Goal: Task Accomplishment & Management: Complete application form

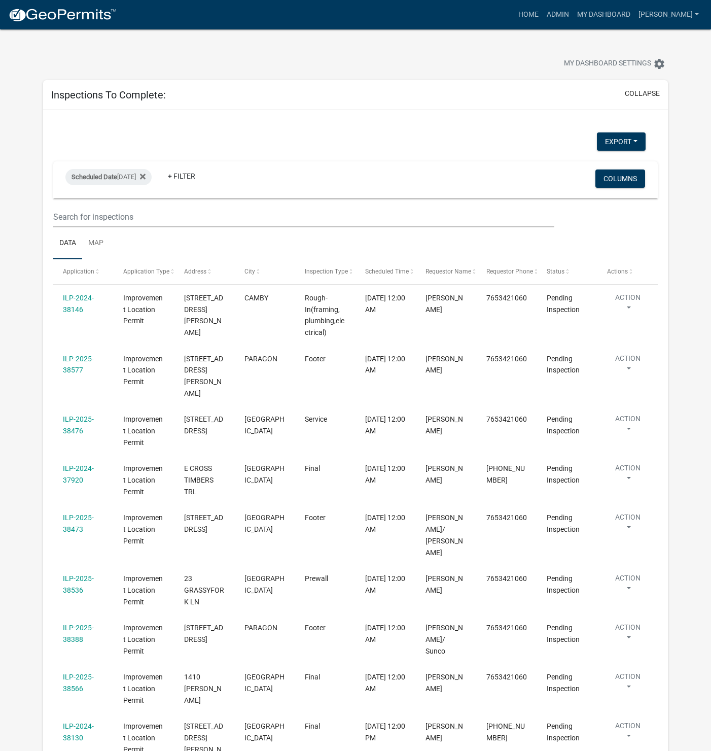
select select "1: 25"
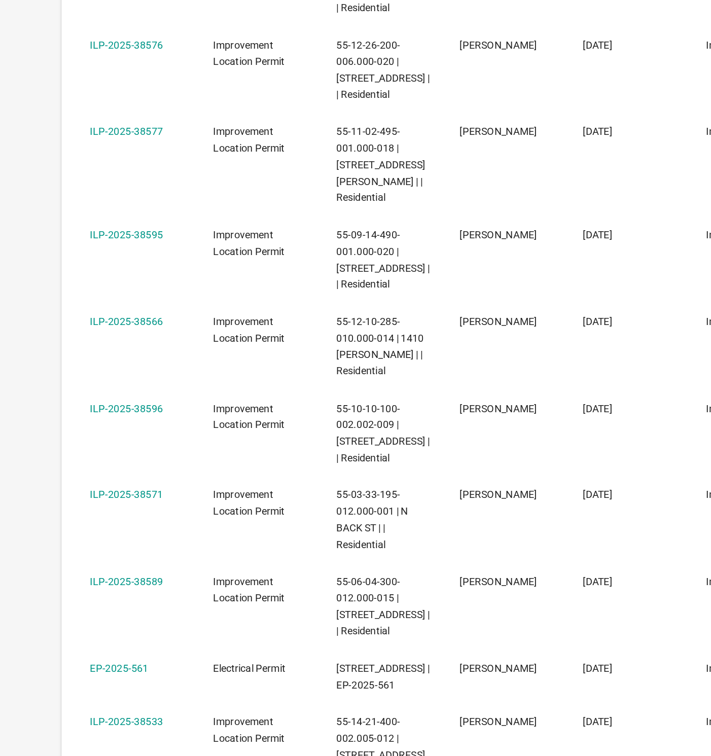
scroll to position [1066, 0]
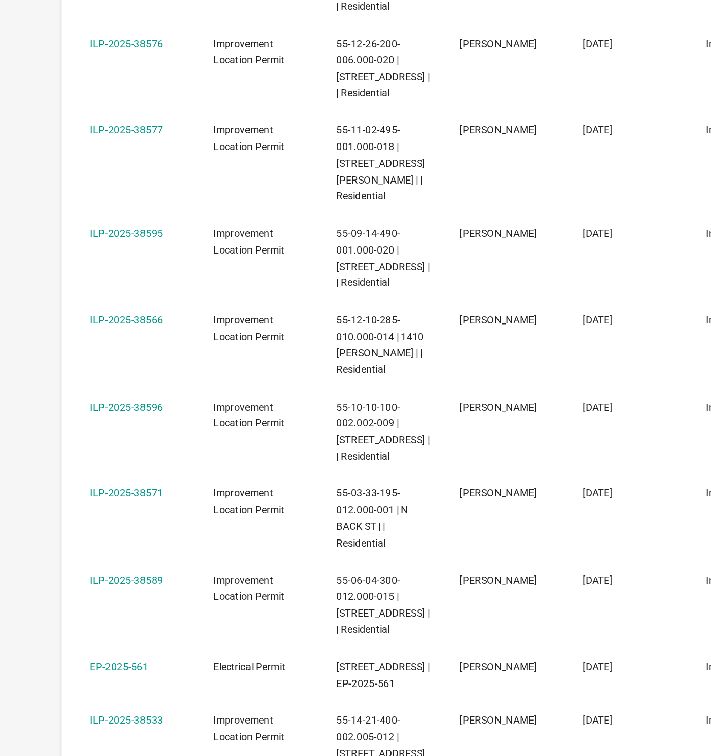
click at [81, 628] on link "ILP-2025-38589" at bounding box center [88, 632] width 51 height 8
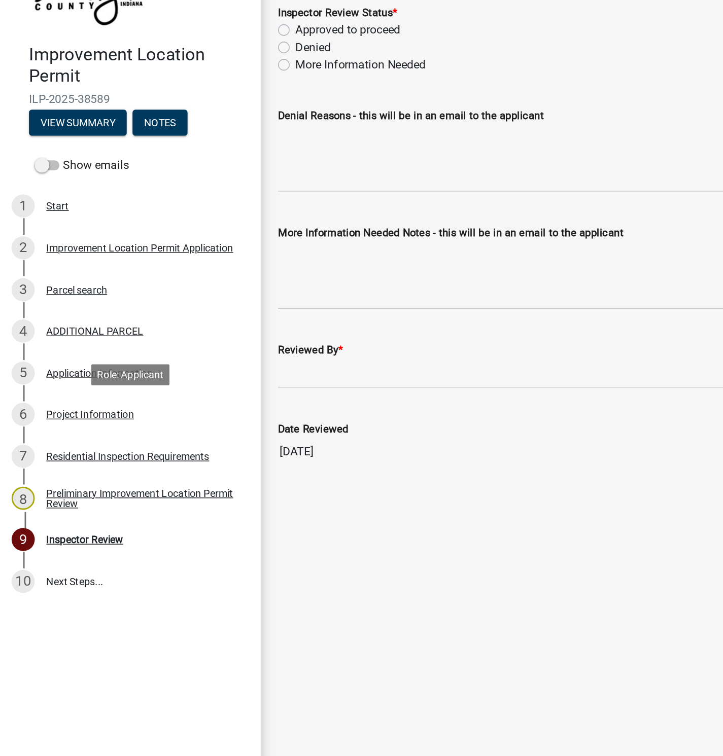
click at [55, 357] on div "Project Information" at bounding box center [62, 356] width 61 height 7
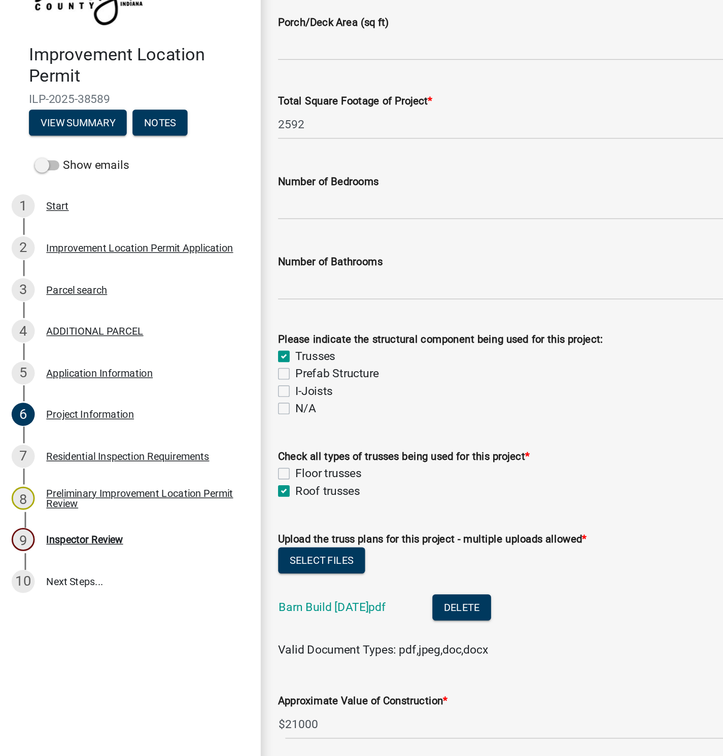
scroll to position [746, 0]
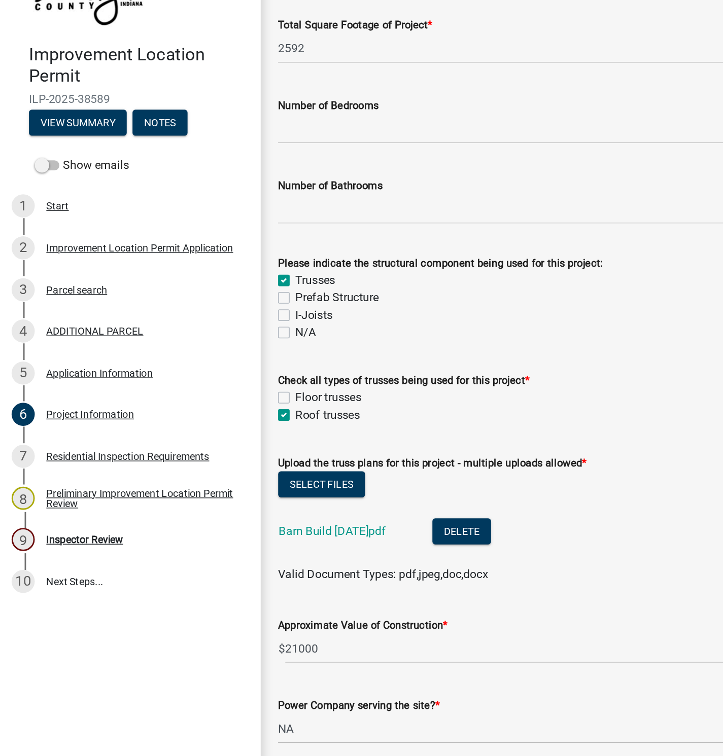
click at [224, 438] on link "Barn Build [DATE]pdf" at bounding box center [232, 439] width 75 height 10
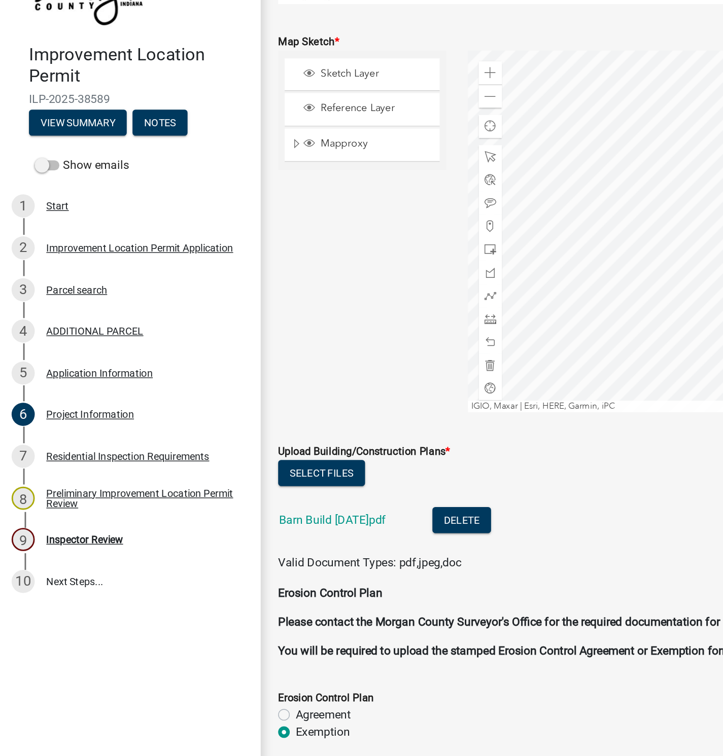
scroll to position [1903, 0]
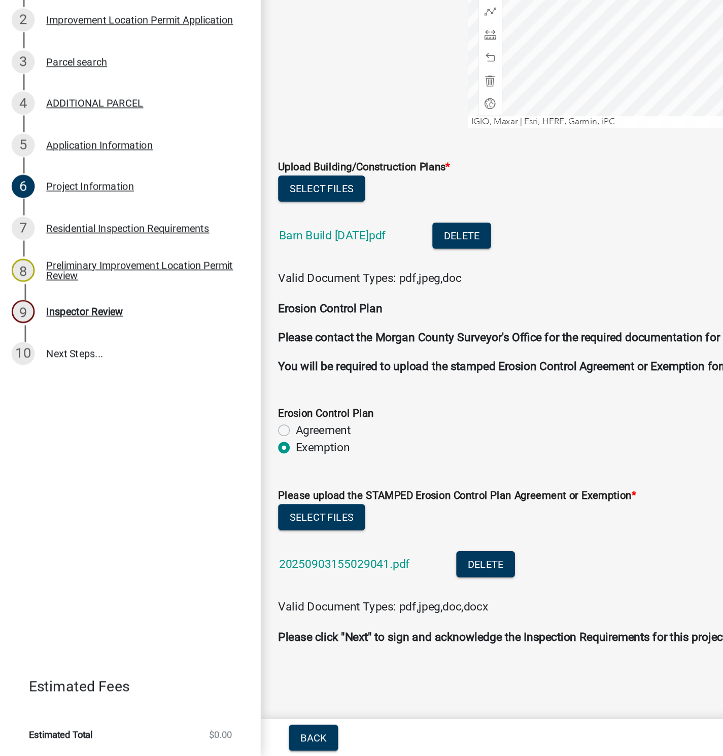
click at [199, 386] on link "Barn Build [DATE]pdf" at bounding box center [232, 391] width 75 height 10
drag, startPoint x: 67, startPoint y: 443, endPoint x: 93, endPoint y: 448, distance: 26.3
click at [67, 443] on div "Inspector Review" at bounding box center [59, 444] width 54 height 7
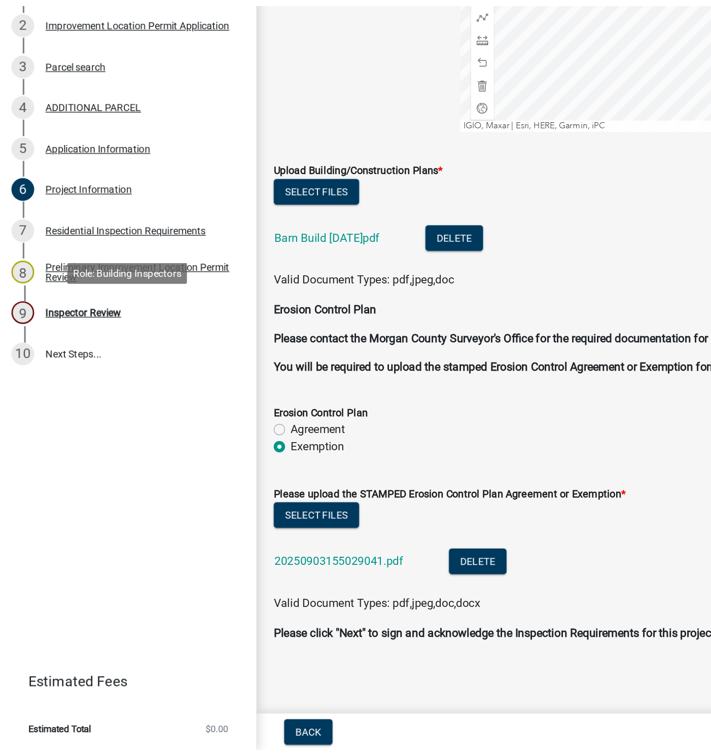
scroll to position [0, 0]
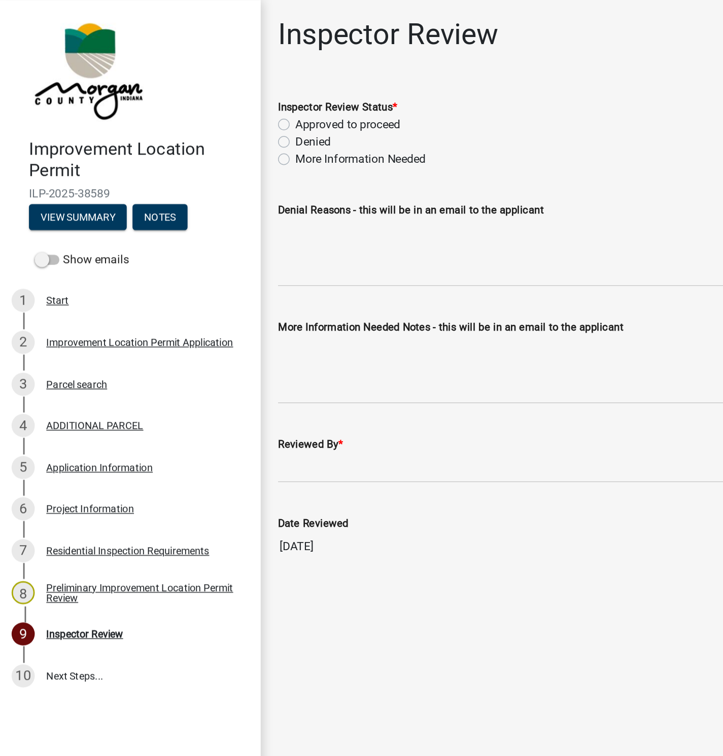
drag, startPoint x: 200, startPoint y: 85, endPoint x: 204, endPoint y: 88, distance: 5.5
click at [207, 85] on label "Approved to proceed" at bounding box center [244, 87] width 74 height 12
click at [207, 85] on input "Approved to proceed" at bounding box center [210, 84] width 7 height 7
radio input "true"
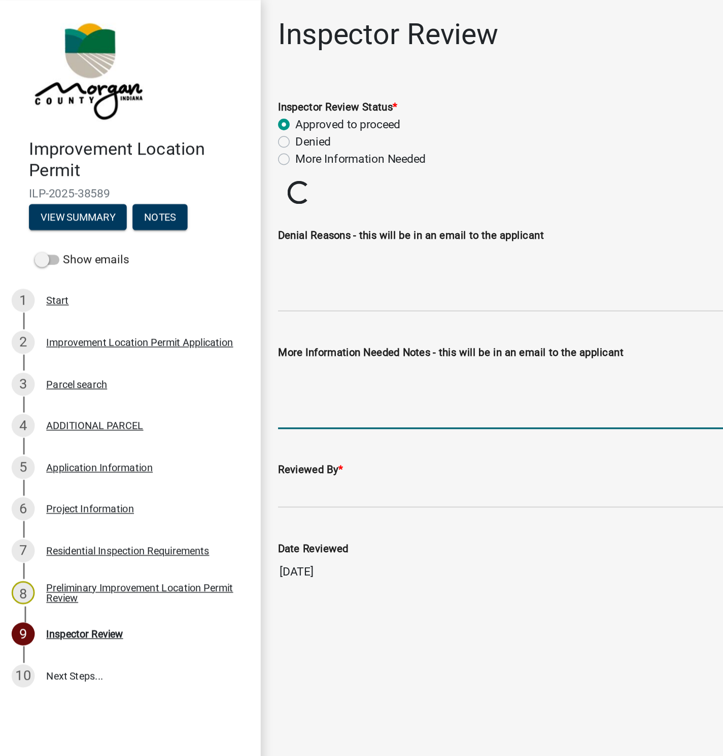
click at [223, 267] on textarea "More Information Needed Notes - this will be in an email to the applicant" at bounding box center [453, 277] width 516 height 48
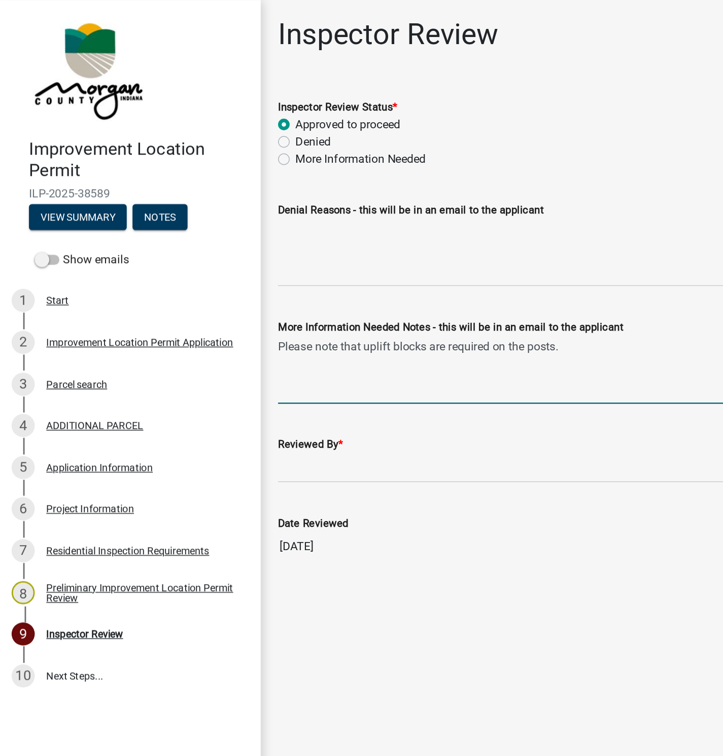
type textarea "Please note that uplift blocks are required on the posts."
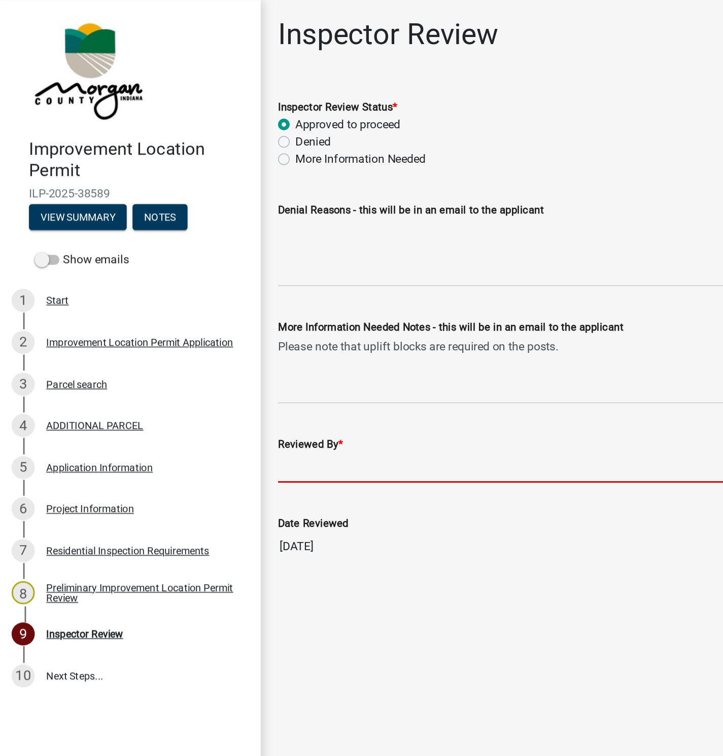
click at [200, 329] on input "Reviewed By *" at bounding box center [453, 327] width 516 height 21
type input "[PERSON_NAME]"
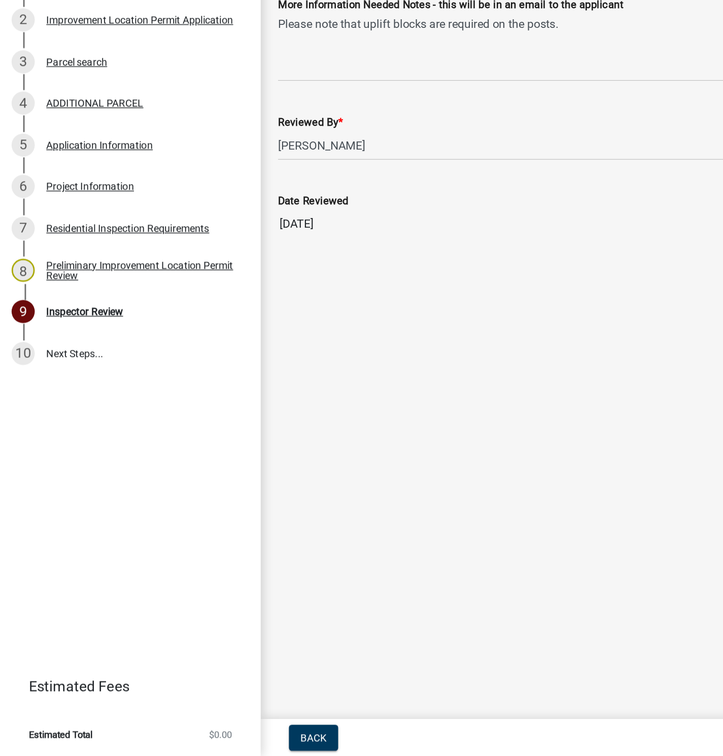
drag, startPoint x: 457, startPoint y: 687, endPoint x: 336, endPoint y: 719, distance: 124.9
click at [327, 680] on main "Inspector Review share Share Inspector Review Status * Approved to proceed Deni…" at bounding box center [453, 363] width 540 height 726
drag, startPoint x: 310, startPoint y: 741, endPoint x: 452, endPoint y: 744, distance: 142.0
click at [452, 744] on div "Back Save & Exit Save Save & Exit Next" at bounding box center [453, 743] width 524 height 18
drag, startPoint x: 440, startPoint y: 738, endPoint x: 363, endPoint y: 739, distance: 76.6
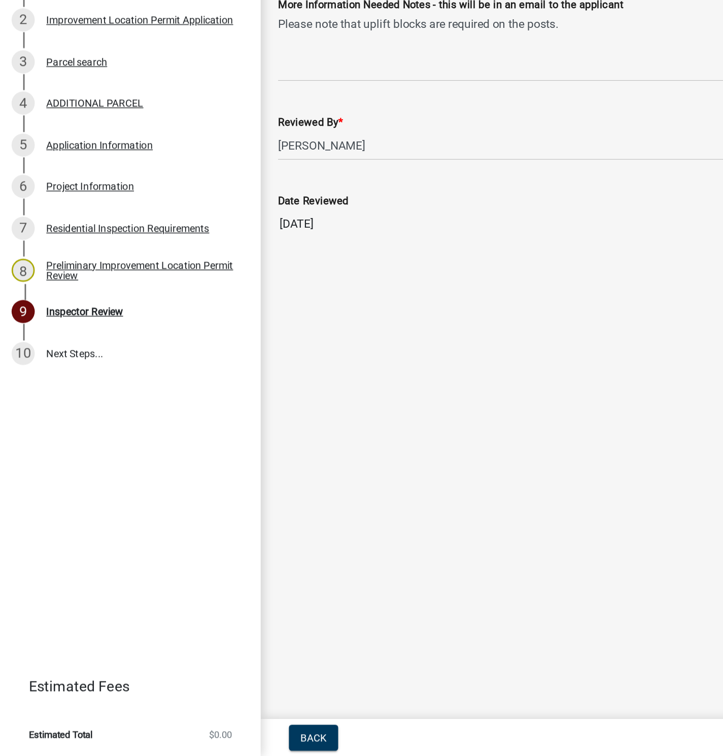
click at [363, 739] on div "Back Save & Exit Save Save & Exit Next" at bounding box center [453, 743] width 524 height 18
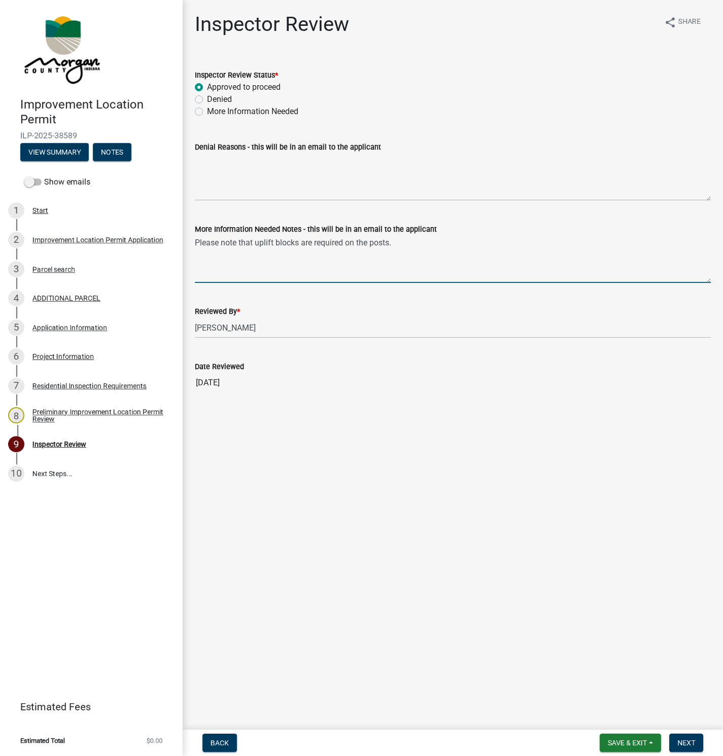
drag, startPoint x: 356, startPoint y: 240, endPoint x: 347, endPoint y: 240, distance: 9.1
click at [347, 240] on textarea "Please note that uplift blocks are required on the posts." at bounding box center [453, 259] width 516 height 48
click at [367, 241] on textarea "Please note that uplift blocks are required at the posts." at bounding box center [453, 259] width 516 height 48
click at [444, 239] on textarea "Please note that uplift blocks are required at the base of the posts." at bounding box center [453, 259] width 516 height 48
type textarea "Please note that uplift blocks are required at the base of the posts on two opp…"
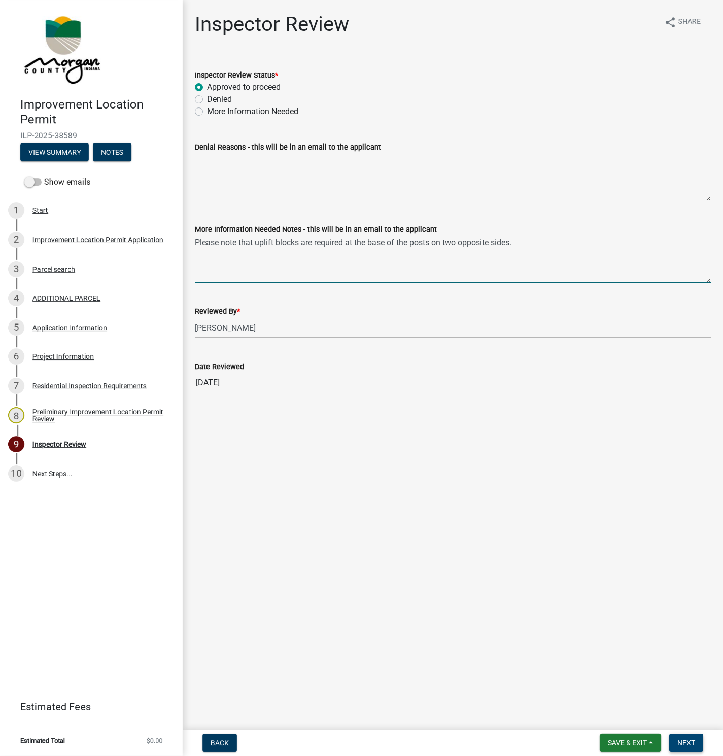
click at [683, 742] on span "Next" at bounding box center [686, 743] width 18 height 8
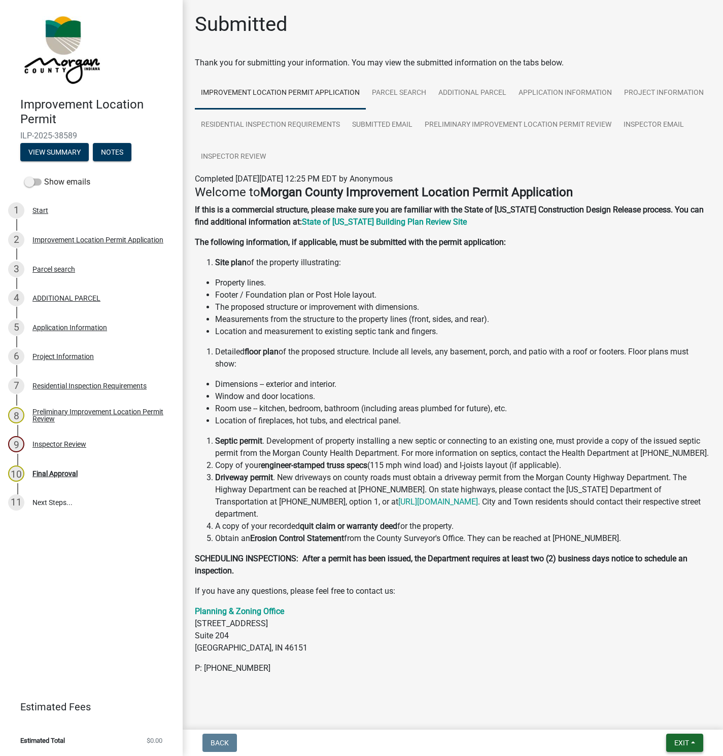
click at [688, 735] on button "Exit" at bounding box center [684, 743] width 37 height 18
click at [652, 715] on button "Save & Exit" at bounding box center [662, 717] width 81 height 24
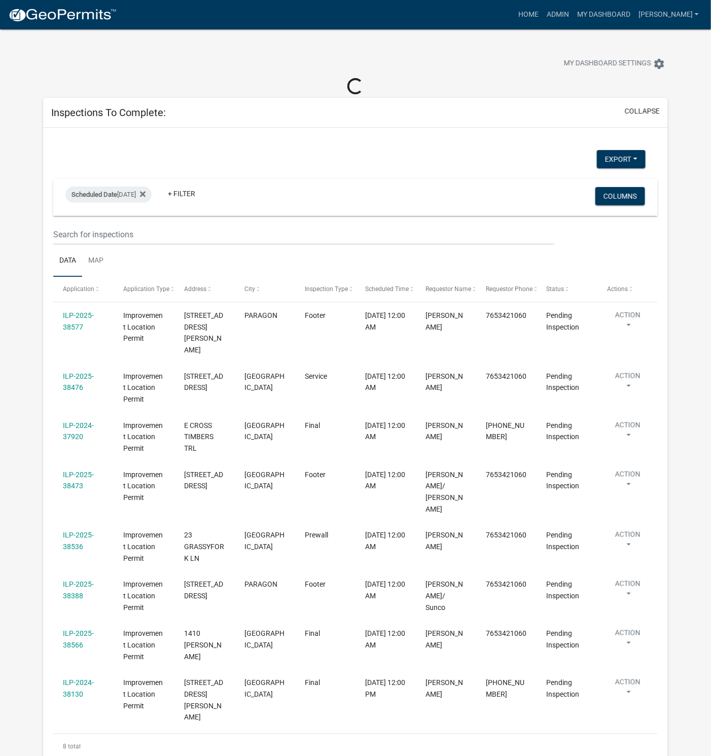
select select "1: 25"
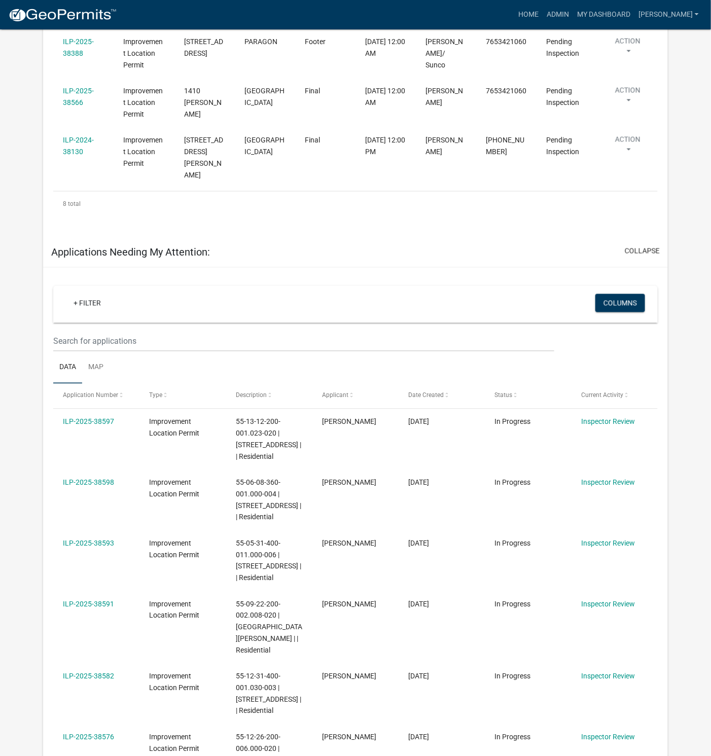
scroll to position [609, 0]
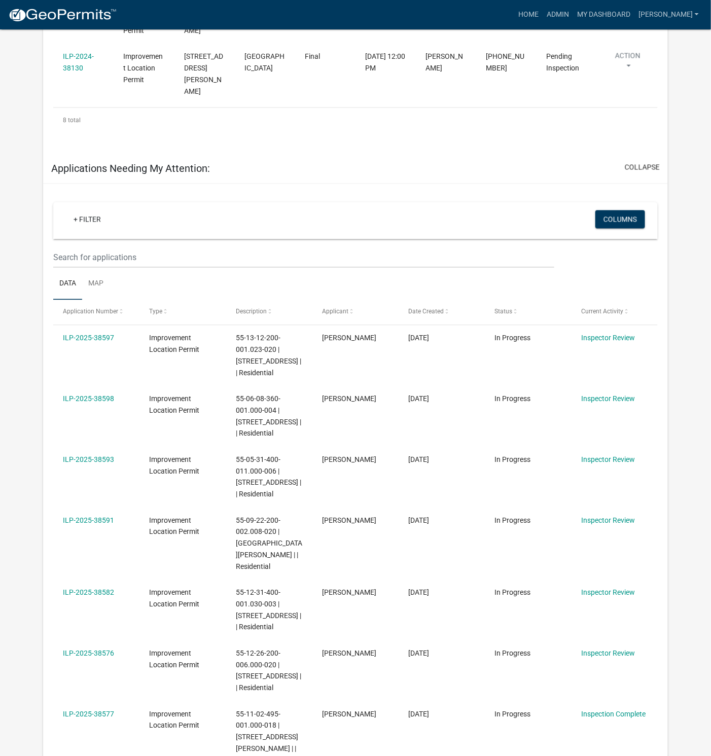
click at [82, 517] on link "ILP-2025-38591" at bounding box center [88, 521] width 51 height 8
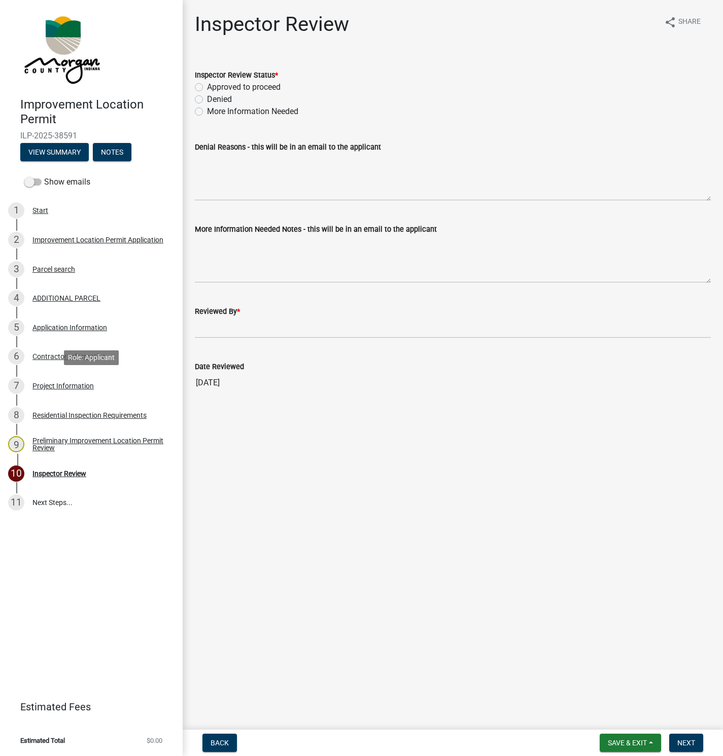
click at [58, 382] on div "Project Information" at bounding box center [62, 385] width 61 height 7
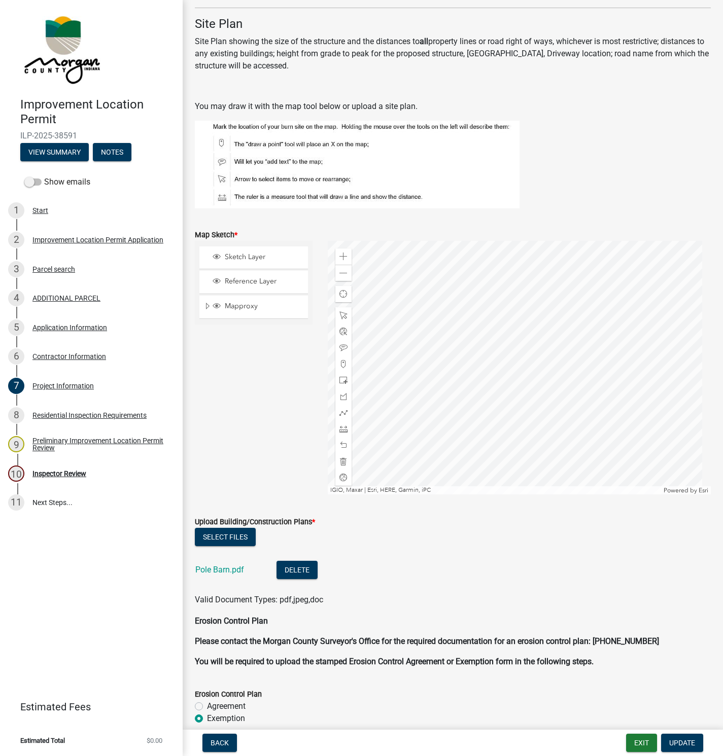
scroll to position [1826, 0]
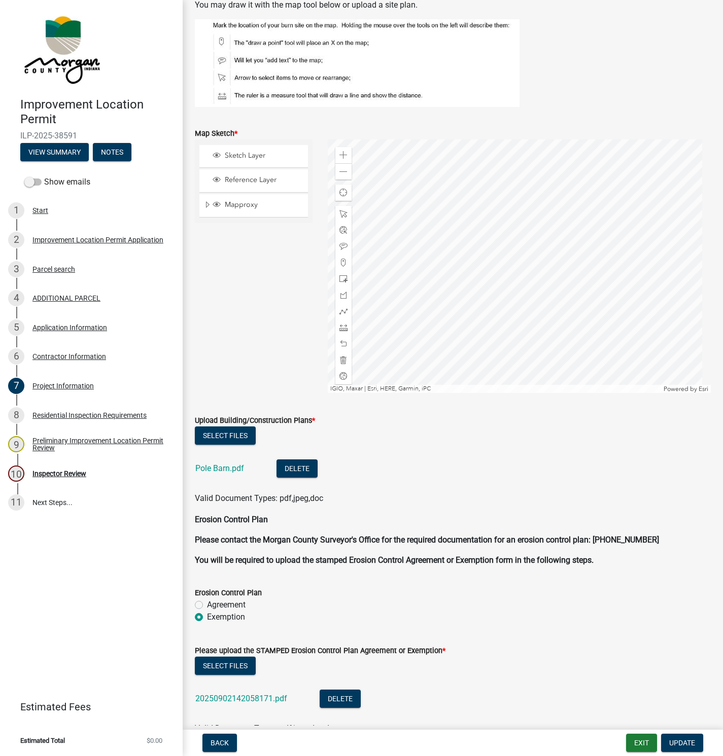
click at [218, 466] on link "Pole Barn.pdf" at bounding box center [219, 469] width 49 height 10
click at [66, 472] on div "Inspector Review" at bounding box center [59, 473] width 54 height 7
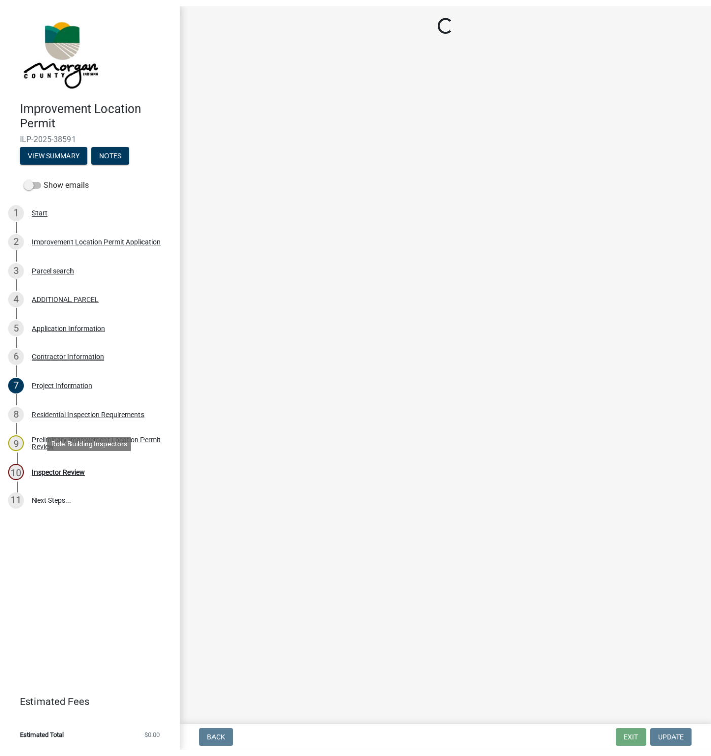
scroll to position [0, 0]
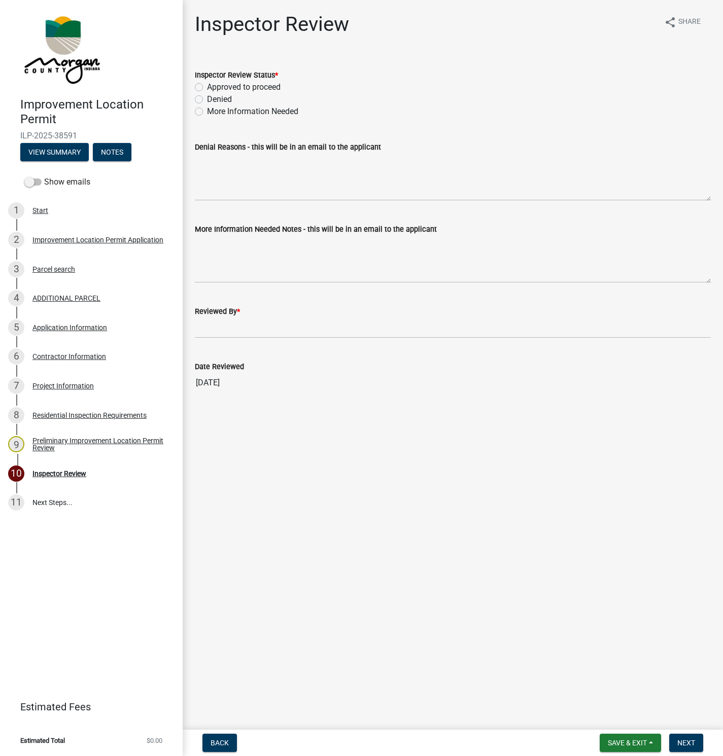
click at [207, 86] on label "Approved to proceed" at bounding box center [244, 87] width 74 height 12
click at [207, 86] on input "Approved to proceed" at bounding box center [210, 84] width 7 height 7
radio input "true"
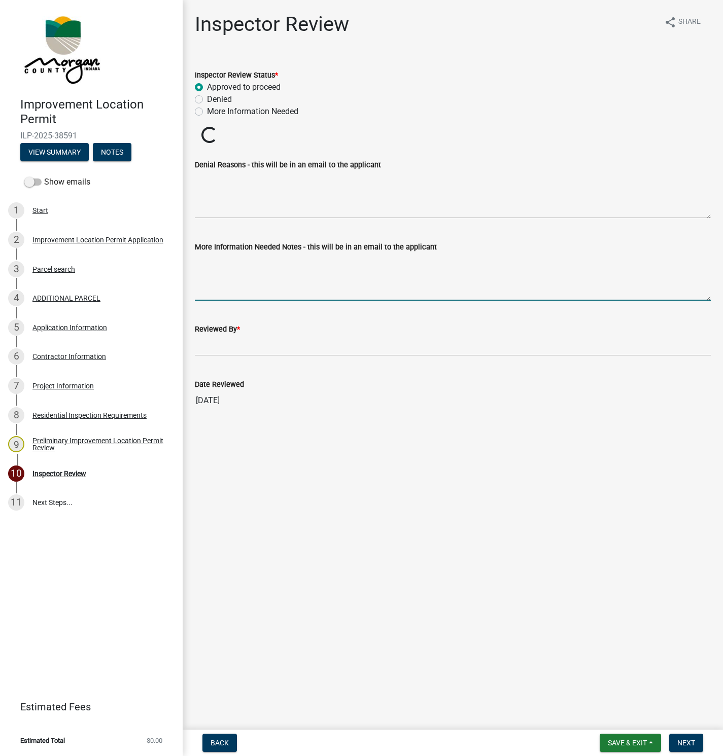
click at [204, 267] on textarea "More Information Needed Notes - this will be in an email to the applicant" at bounding box center [453, 277] width 516 height 48
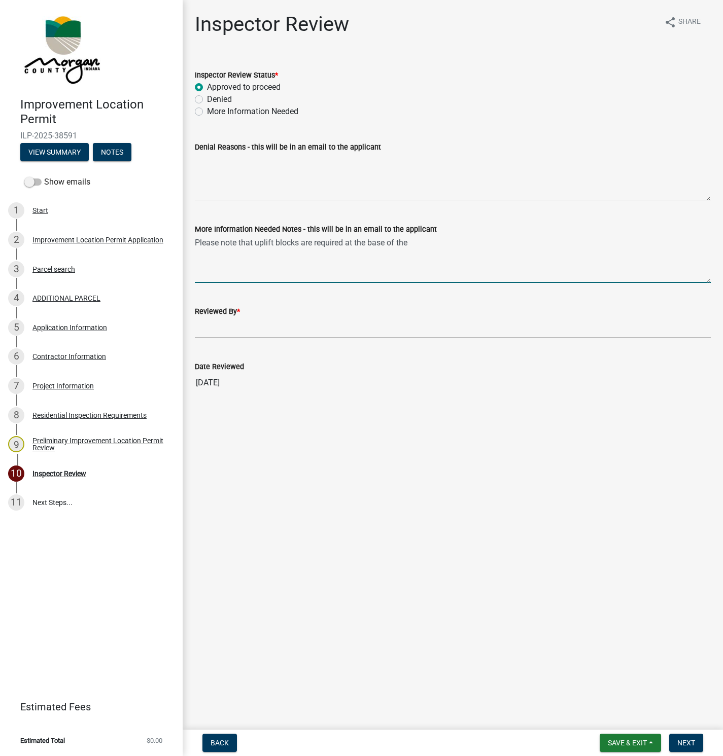
click at [420, 245] on textarea "Please note that uplift blocks are required at the base of the" at bounding box center [453, 259] width 516 height 48
click at [253, 242] on textarea "Please note that uplift blocks are required at the base of the posts on oposing…" at bounding box center [453, 259] width 516 height 48
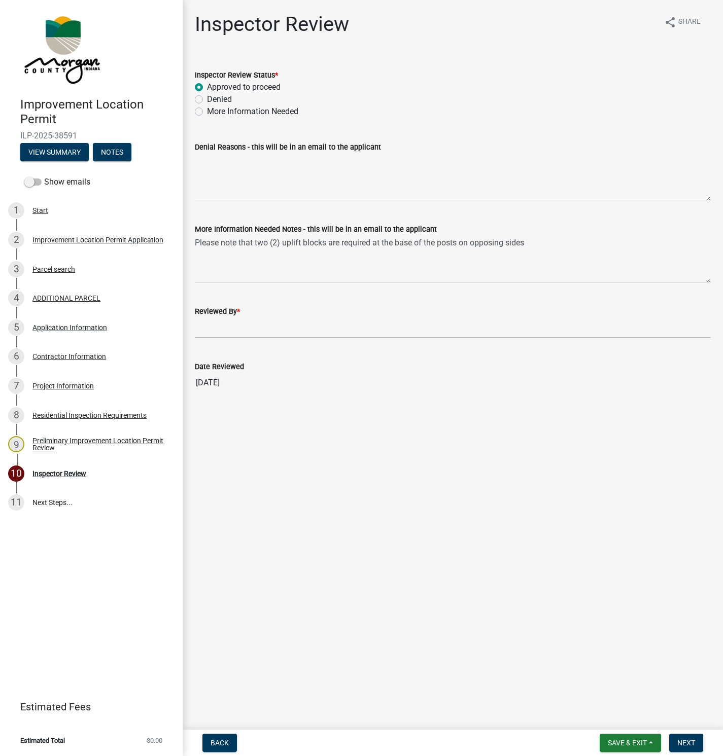
click at [531, 234] on div "More Information Needed Notes - this will be in an email to the applicant" at bounding box center [453, 229] width 516 height 12
drag, startPoint x: 527, startPoint y: 242, endPoint x: 534, endPoint y: 245, distance: 7.5
click at [531, 245] on textarea "Please note that two (2) uplift blocks are required at the base of the posts on…" at bounding box center [453, 259] width 516 height 48
type textarea "Please note that two (2) uplift blocks are required at the base of the posts on…"
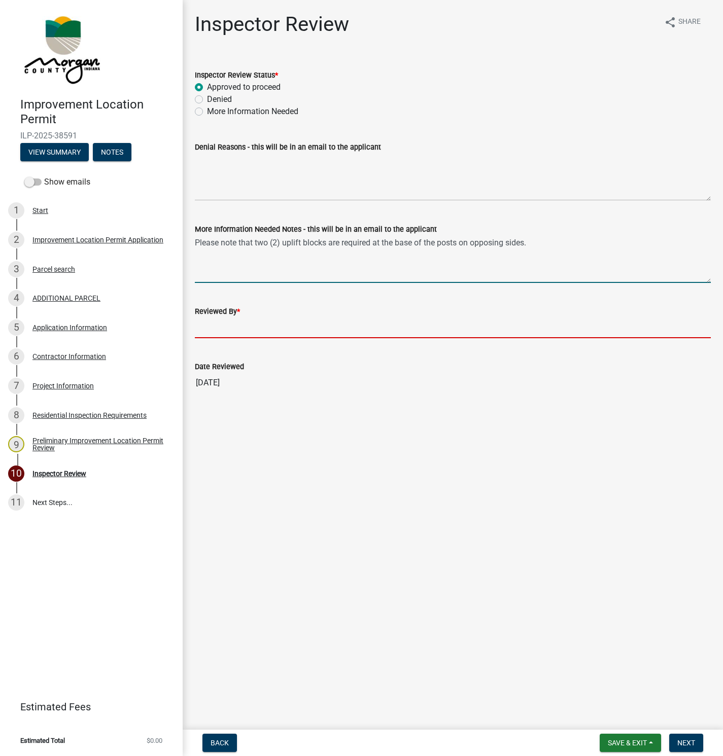
click at [225, 325] on input "Reviewed By *" at bounding box center [453, 327] width 516 height 21
type input "[PERSON_NAME]"
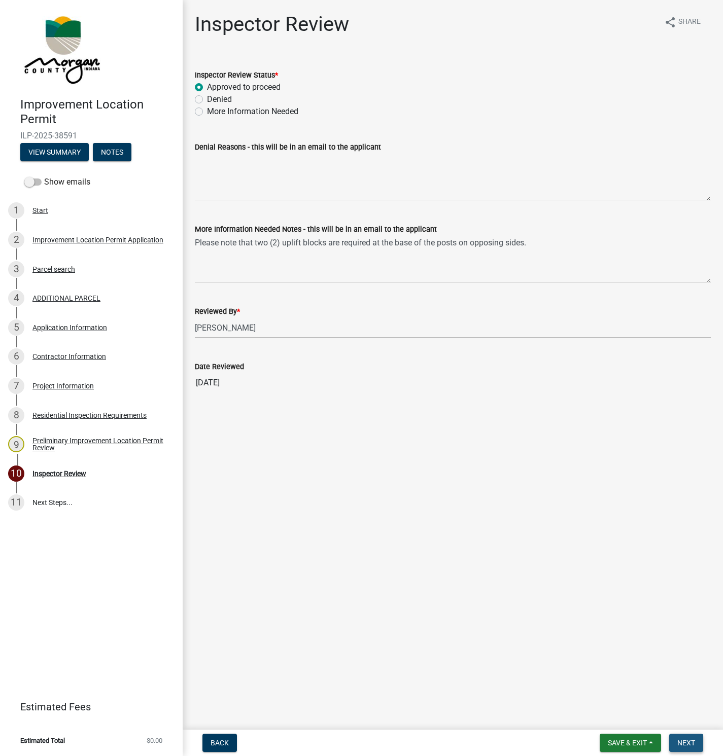
click at [682, 746] on span "Next" at bounding box center [686, 743] width 18 height 8
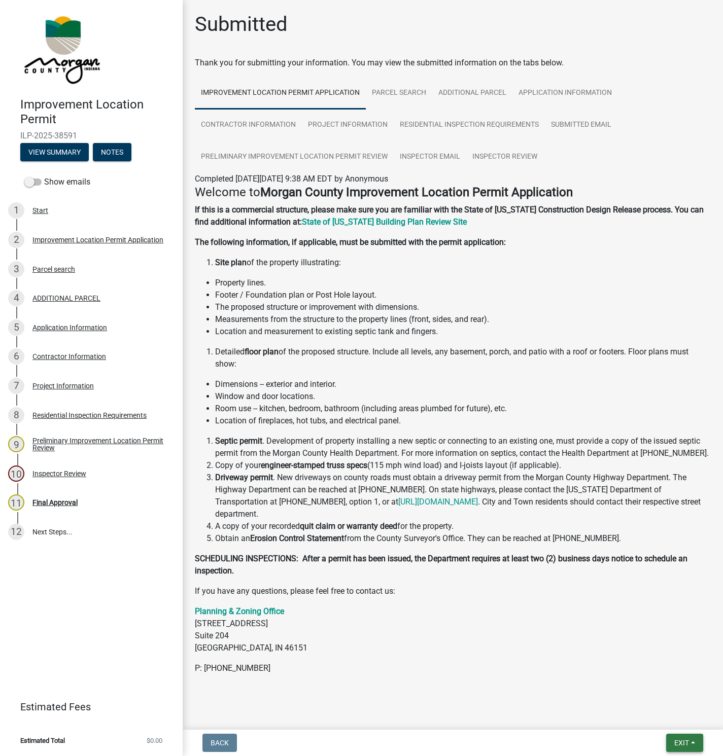
click at [679, 738] on button "Exit" at bounding box center [684, 743] width 37 height 18
click at [659, 717] on button "Save & Exit" at bounding box center [662, 717] width 81 height 24
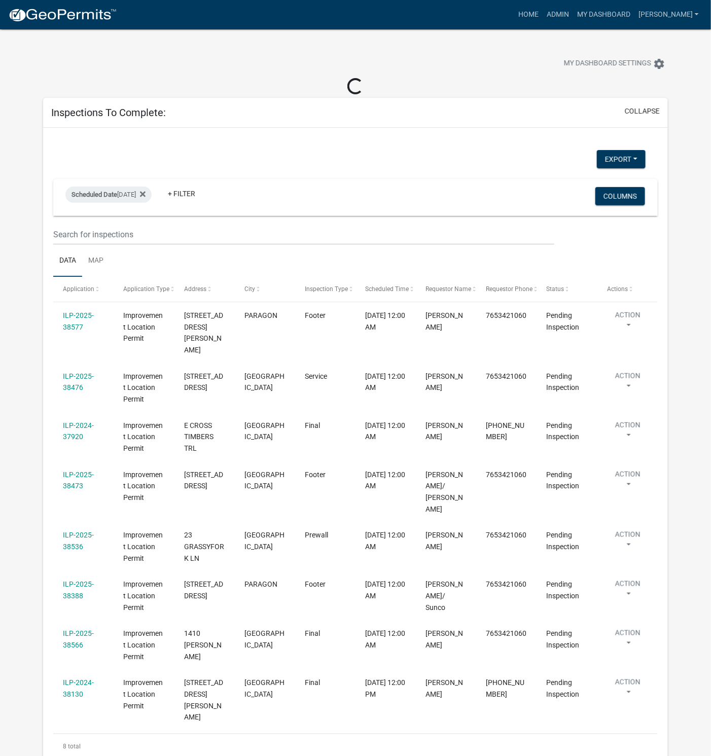
select select "1: 25"
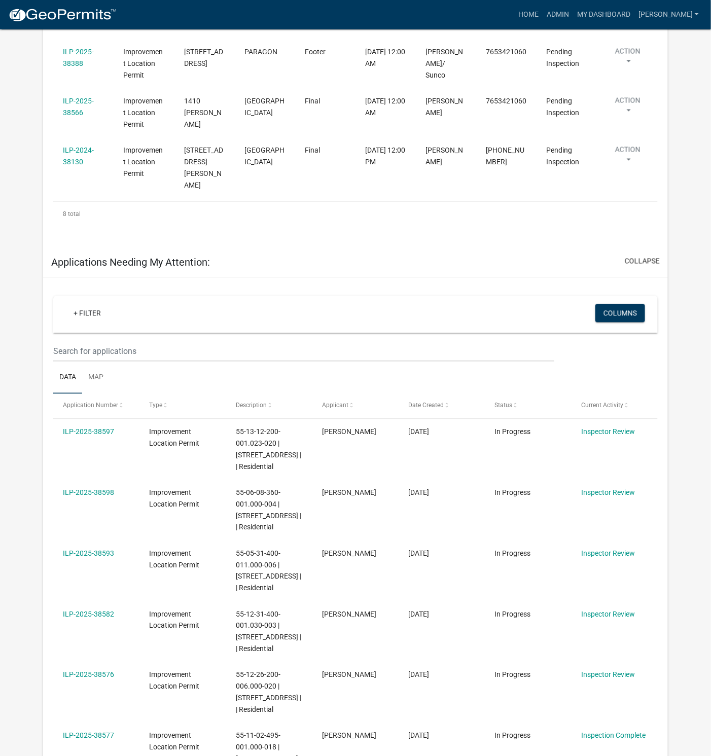
scroll to position [532, 0]
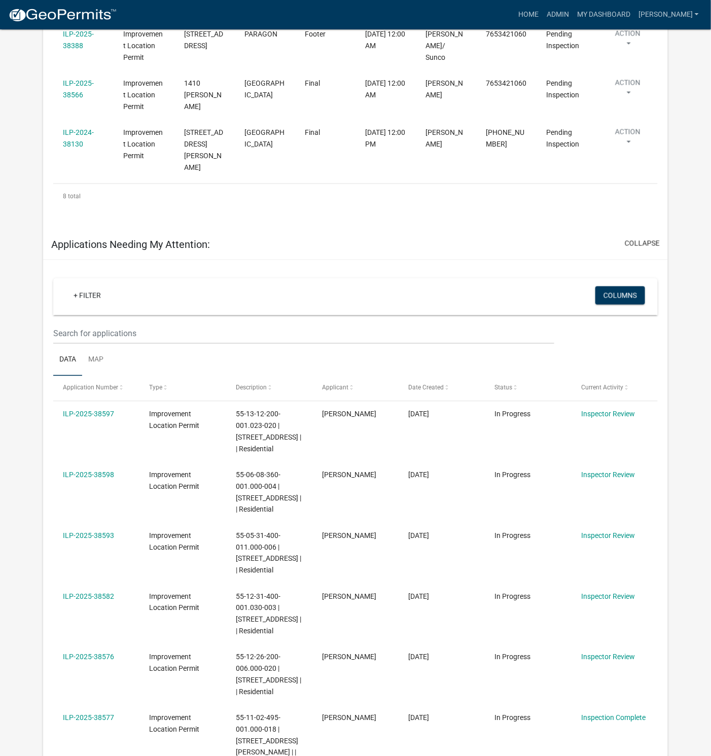
click at [100, 532] on link "ILP-2025-38593" at bounding box center [88, 536] width 51 height 8
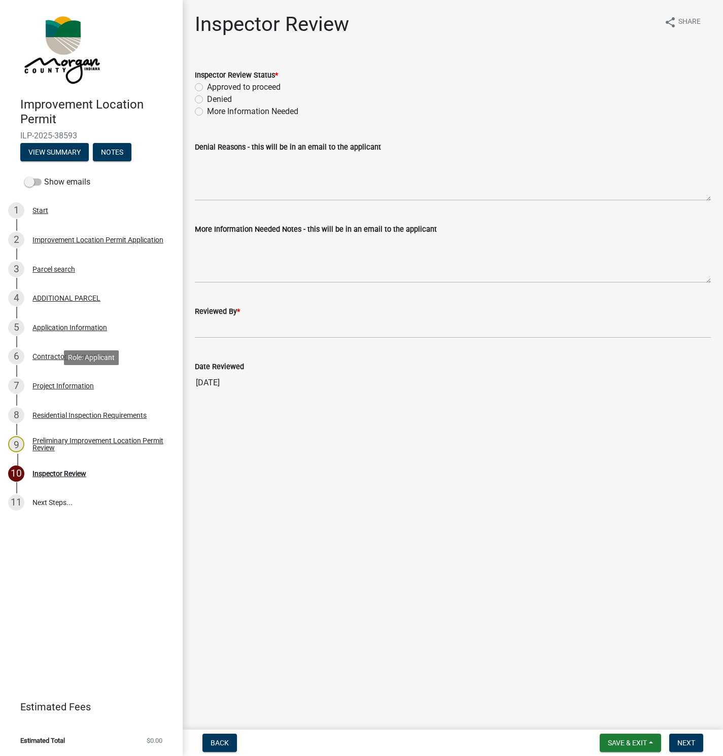
click at [55, 382] on div "Project Information" at bounding box center [62, 385] width 61 height 7
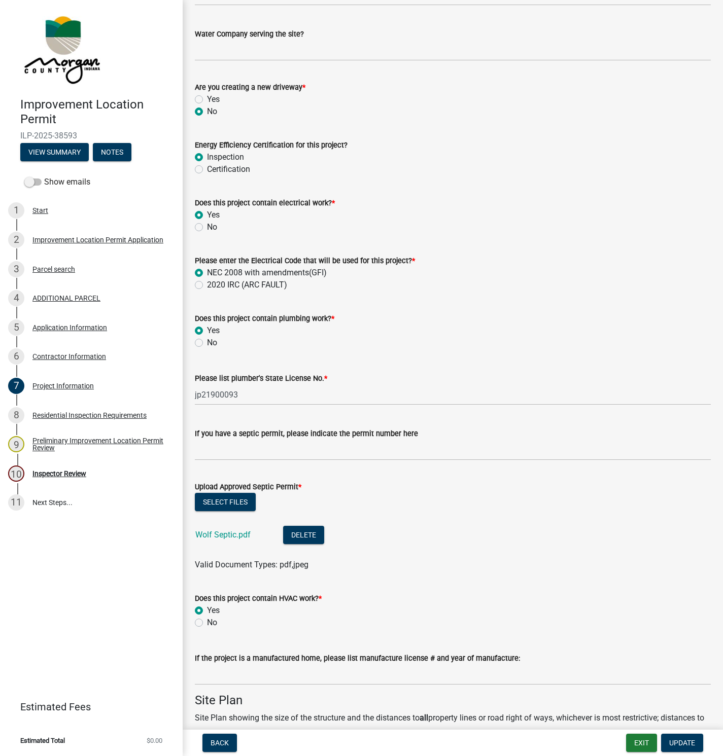
scroll to position [1293, 0]
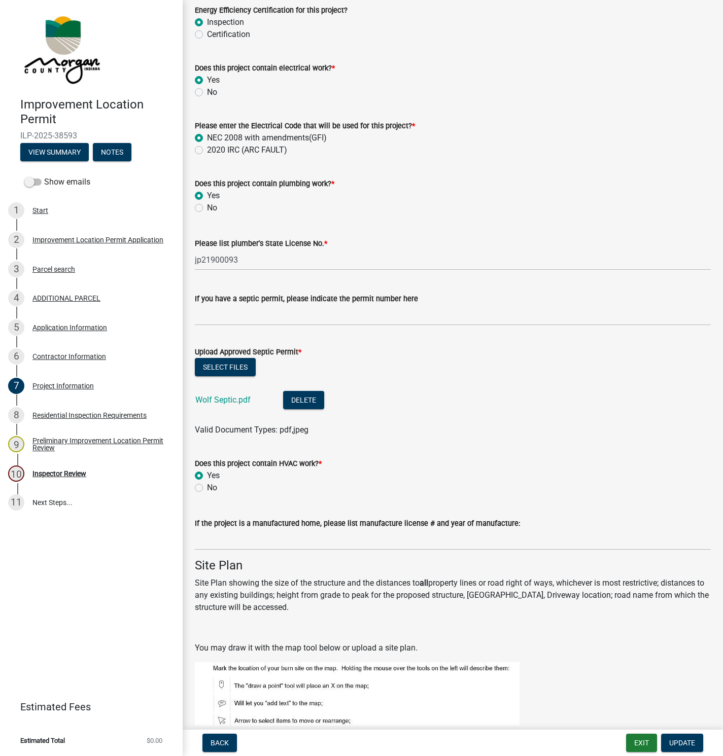
click at [217, 399] on link "Wolf Septic.pdf" at bounding box center [222, 400] width 55 height 10
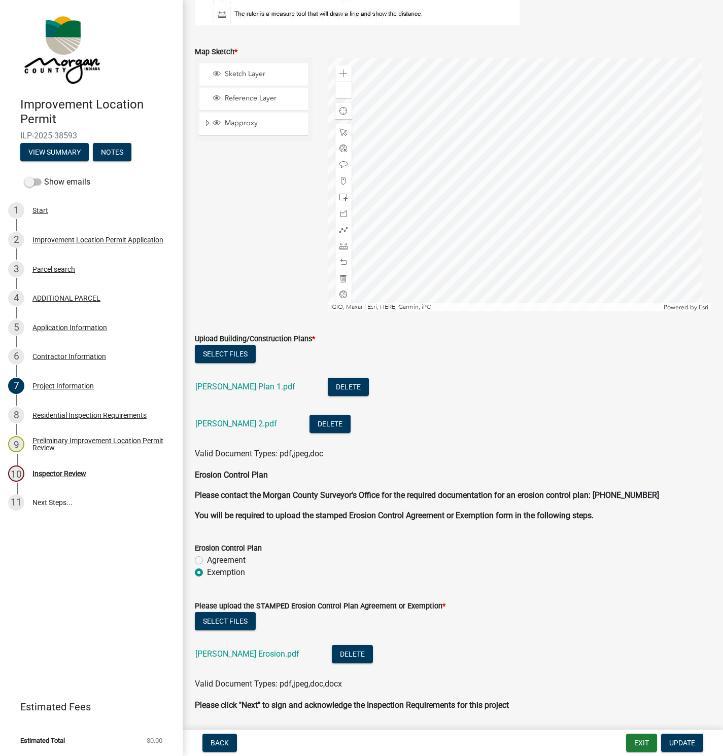
scroll to position [2051, 0]
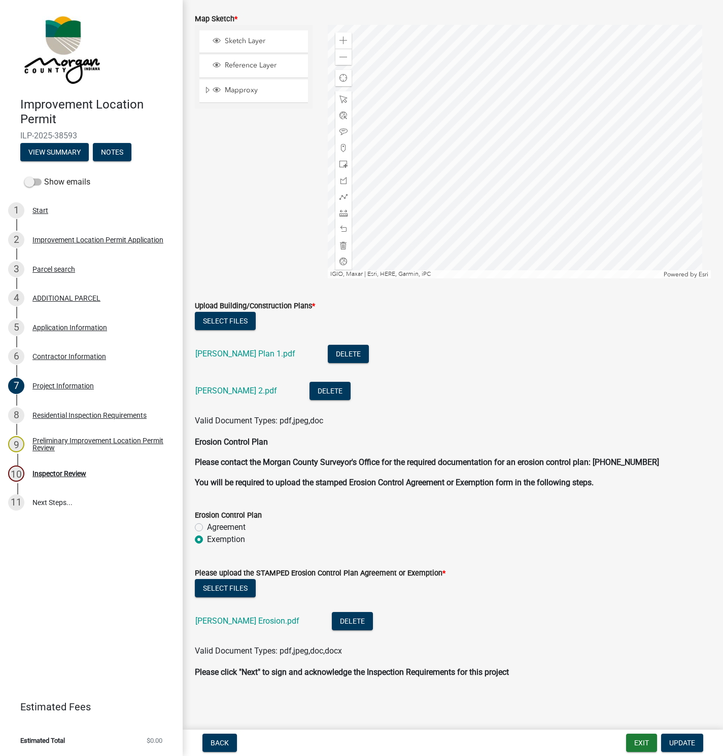
click at [218, 353] on link "[PERSON_NAME] Plan 1.pdf" at bounding box center [245, 354] width 100 height 10
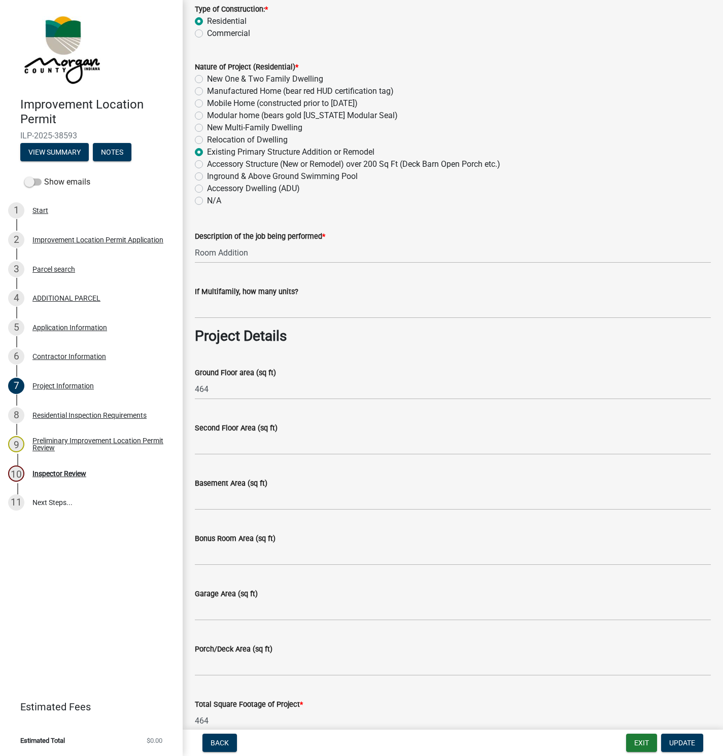
scroll to position [0, 0]
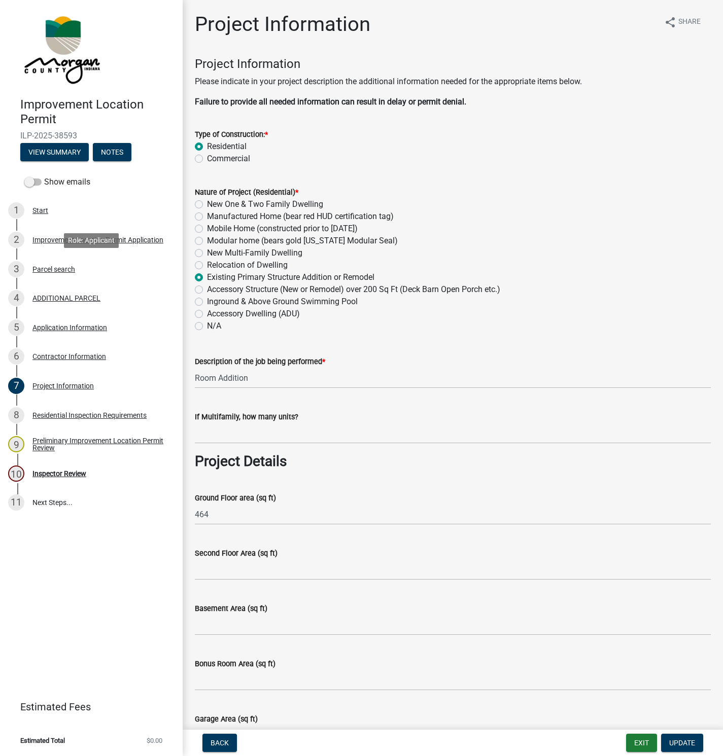
click at [57, 268] on div "Parcel search" at bounding box center [53, 269] width 43 height 7
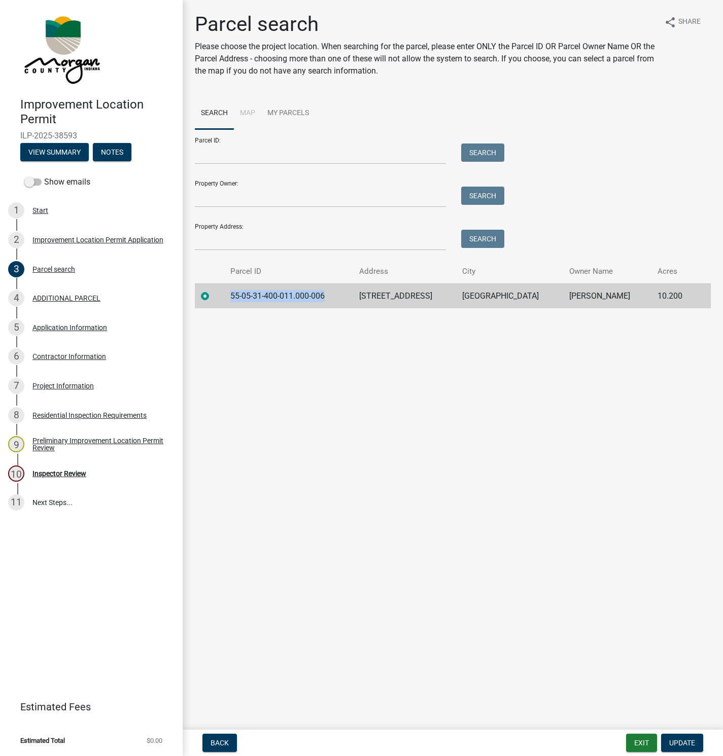
drag, startPoint x: 330, startPoint y: 294, endPoint x: 233, endPoint y: 303, distance: 97.8
click at [233, 303] on td "55-05-31-400-011.000-006" at bounding box center [288, 295] width 129 height 25
copy td "55-05-31-400-011.000-006"
click at [69, 388] on div "Project Information" at bounding box center [62, 385] width 61 height 7
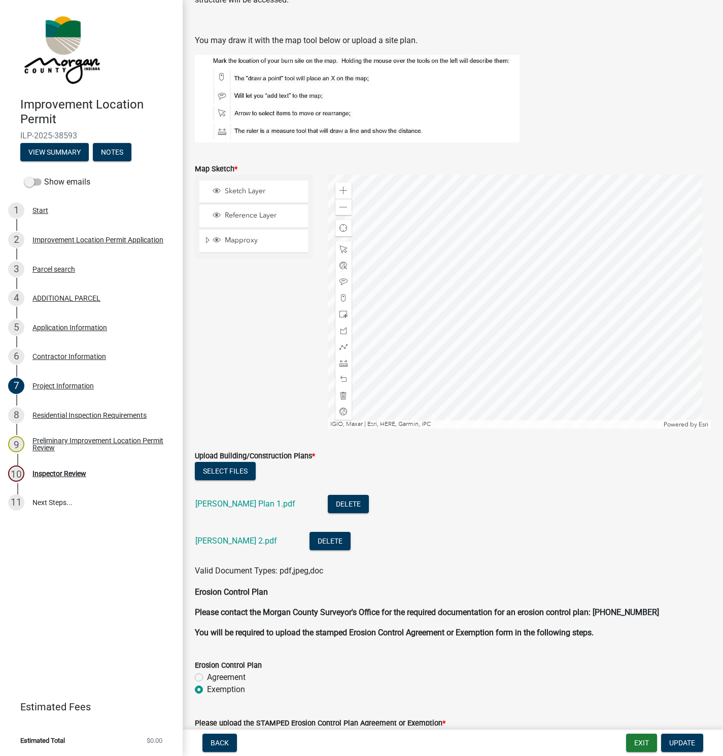
scroll to position [2051, 0]
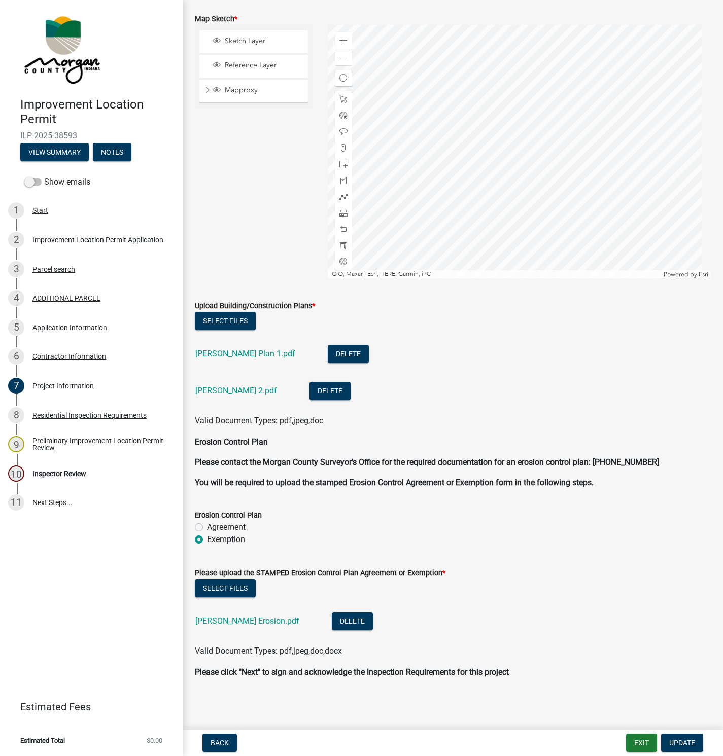
click at [219, 389] on link "[PERSON_NAME] 2.pdf" at bounding box center [236, 391] width 82 height 10
click at [55, 271] on div "Parcel search" at bounding box center [53, 269] width 43 height 7
